Goal: Information Seeking & Learning: Learn about a topic

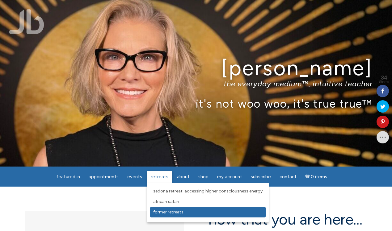
click at [165, 213] on span "Former Retreats" at bounding box center [168, 212] width 30 height 5
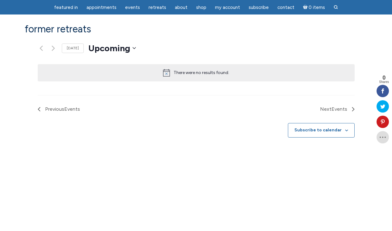
scroll to position [396, 0]
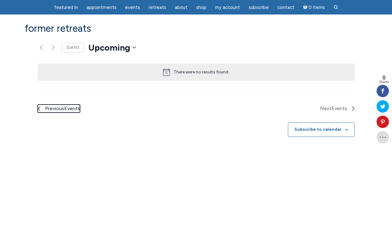
click at [45, 107] on span "Previous Events" at bounding box center [62, 109] width 35 height 8
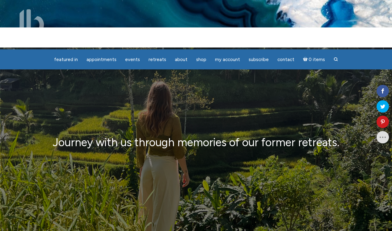
scroll to position [8, 0]
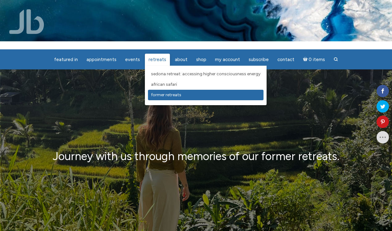
click at [165, 95] on span "Former Retreats" at bounding box center [166, 94] width 30 height 5
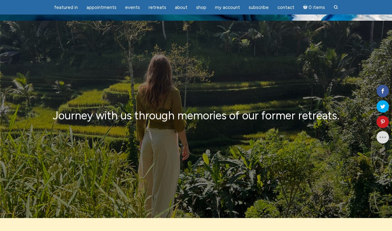
scroll to position [27, 0]
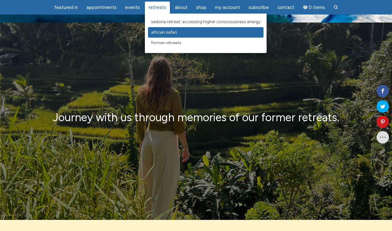
click at [168, 30] on span "African Safari" at bounding box center [164, 32] width 26 height 5
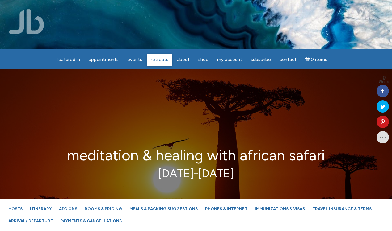
click at [159, 59] on span "Retreats" at bounding box center [160, 60] width 18 height 6
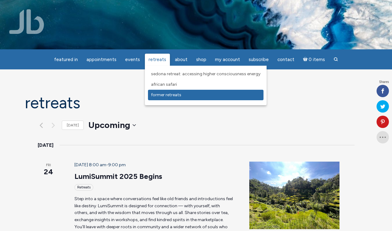
click at [175, 93] on span "Former Retreats" at bounding box center [166, 94] width 30 height 5
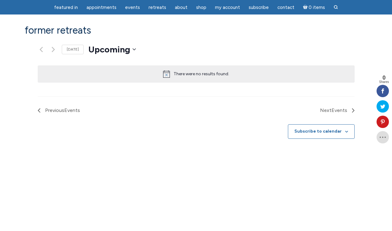
scroll to position [394, 0]
click at [45, 110] on span "Previous Events" at bounding box center [62, 110] width 35 height 8
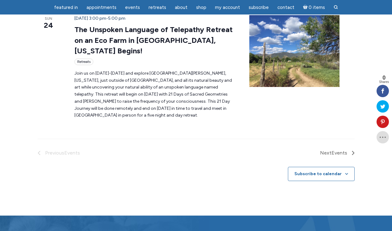
scroll to position [848, 0]
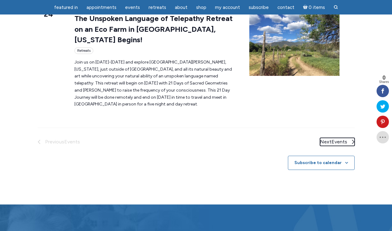
click at [354, 138] on link "Next Events" at bounding box center [337, 142] width 35 height 8
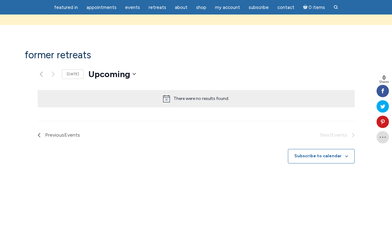
scroll to position [369, 0]
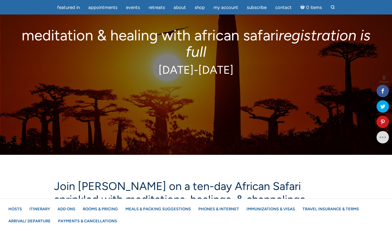
scroll to position [79, 0]
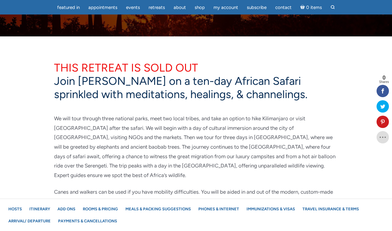
scroll to position [211, 0]
